Goal: Book appointment/travel/reservation

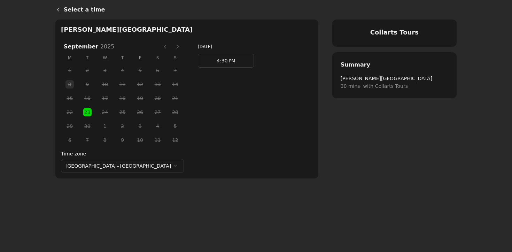
click at [383, 33] on h4 "Collarts Tours" at bounding box center [395, 32] width 108 height 9
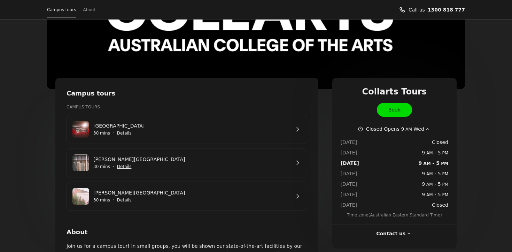
scroll to position [71, 0]
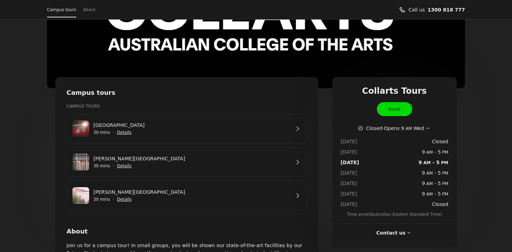
click at [233, 193] on link "George St Campus" at bounding box center [191, 192] width 197 height 8
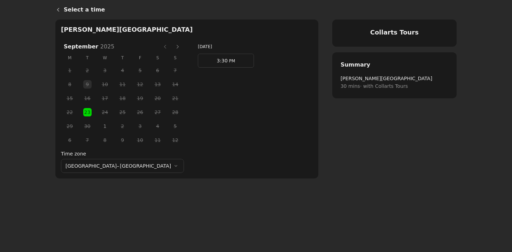
click at [100, 126] on span "1" at bounding box center [105, 126] width 10 height 10
click at [217, 63] on span "3:30 PM" at bounding box center [226, 60] width 18 height 10
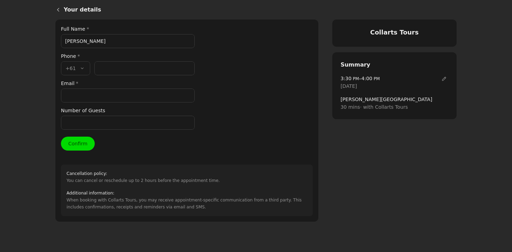
type input "EVIE VAN ECK"
click at [99, 67] on input "Phone number *" at bounding box center [144, 68] width 100 height 14
click at [78, 93] on div "Email *" at bounding box center [128, 90] width 134 height 23
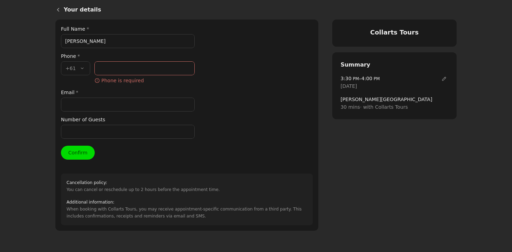
paste input "evievaneck@gmail.com"
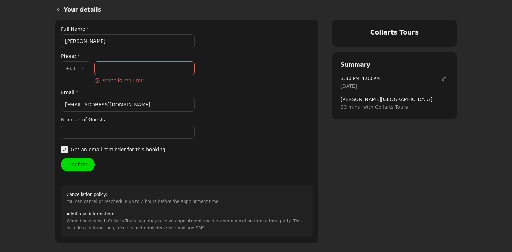
type input "evievaneck@gmail.com"
click at [117, 69] on input "Phone number *" at bounding box center [144, 68] width 100 height 14
paste input "480 180 598"
type input "480 180 598"
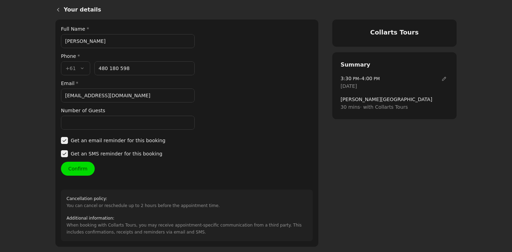
click at [75, 126] on input "Number of Guests" at bounding box center [128, 123] width 134 height 14
type input "1"
click at [74, 169] on button "Confirm" at bounding box center [78, 169] width 34 height 14
